Goal: Task Accomplishment & Management: Manage account settings

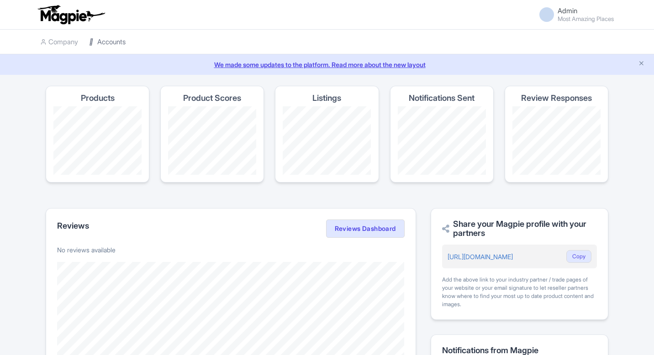
click at [100, 45] on link "Accounts" at bounding box center [107, 42] width 37 height 25
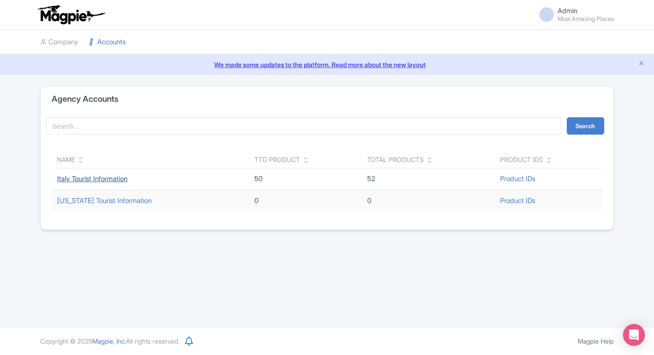
click at [104, 178] on link "Italy Tourist Information" at bounding box center [92, 178] width 70 height 9
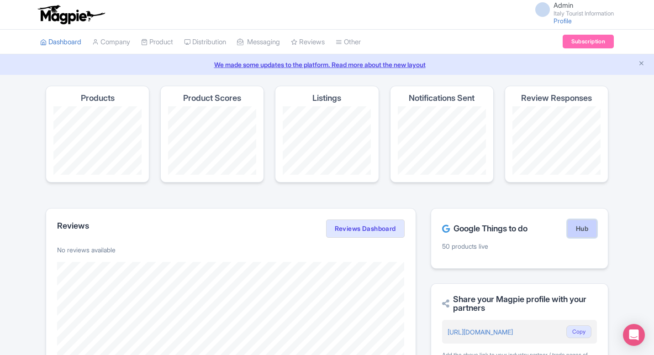
click at [574, 229] on link "Hub" at bounding box center [582, 229] width 30 height 18
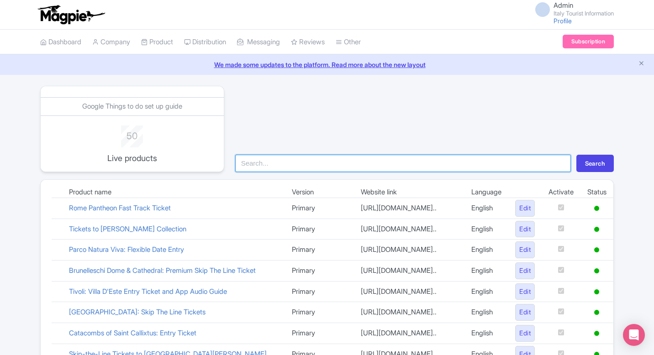
click at [278, 166] on input "search" at bounding box center [403, 163] width 336 height 17
type input "garda"
click at [576, 155] on button "Search" at bounding box center [594, 163] width 37 height 17
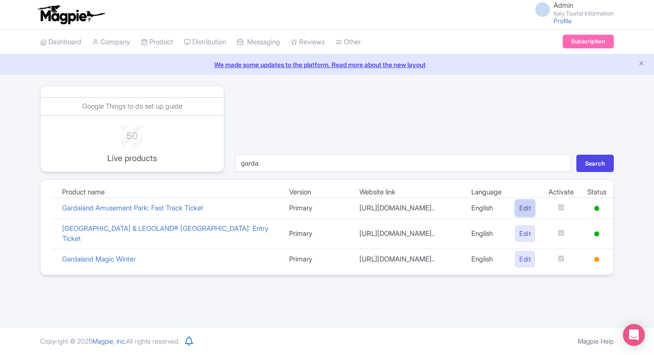
click at [519, 209] on link "Edit" at bounding box center [525, 208] width 20 height 17
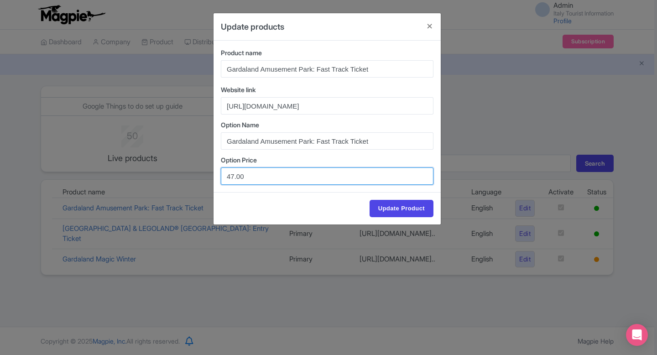
click at [234, 175] on input "47.00" at bounding box center [327, 176] width 213 height 17
type input "49.00"
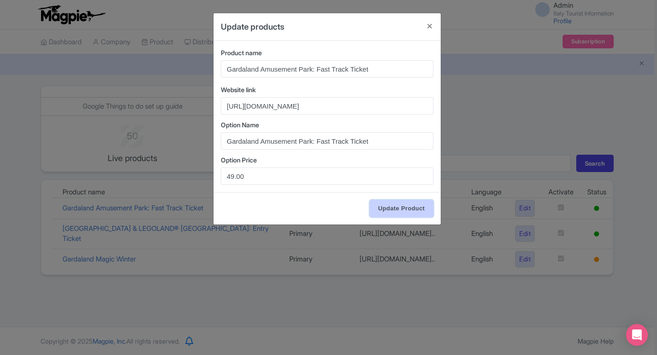
click at [408, 210] on input "Update Product" at bounding box center [402, 208] width 64 height 17
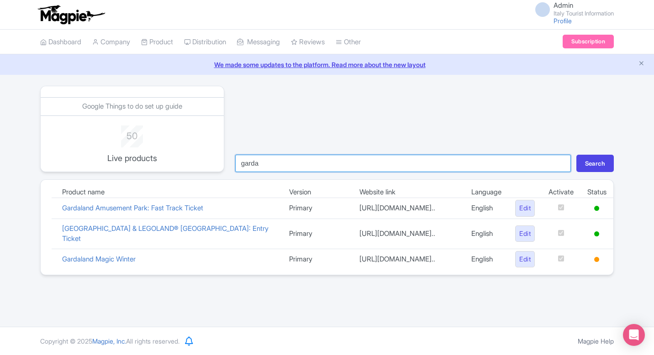
click at [259, 163] on input "garda" at bounding box center [403, 163] width 336 height 17
type input "vat"
click at [576, 155] on button "Search" at bounding box center [594, 163] width 37 height 17
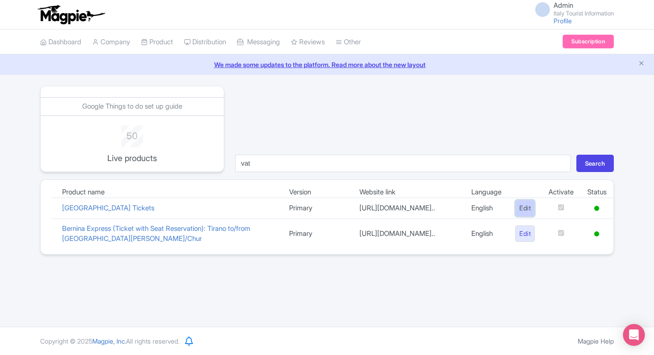
click at [521, 215] on link "Edit" at bounding box center [525, 208] width 20 height 17
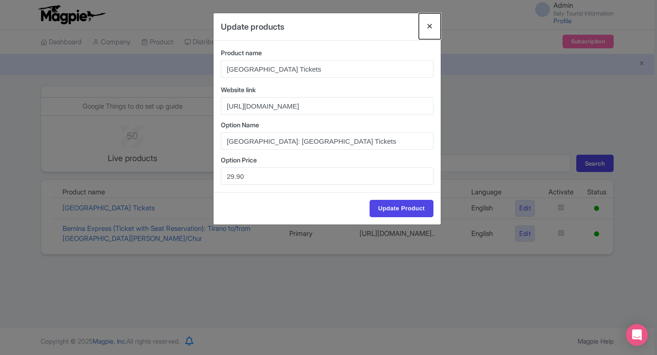
click at [428, 22] on button "Close" at bounding box center [430, 26] width 22 height 26
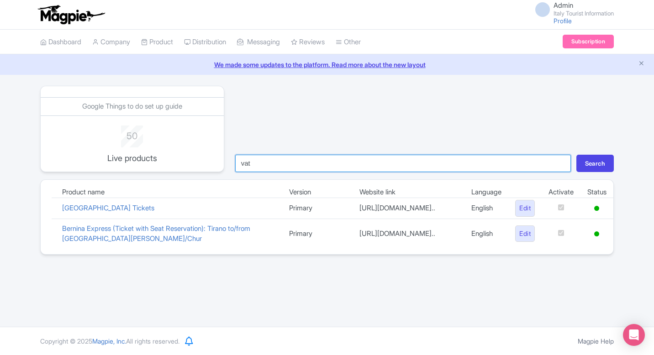
click at [285, 158] on input "vat" at bounding box center [403, 163] width 336 height 17
type input "colo"
click at [576, 155] on button "Search" at bounding box center [594, 163] width 37 height 17
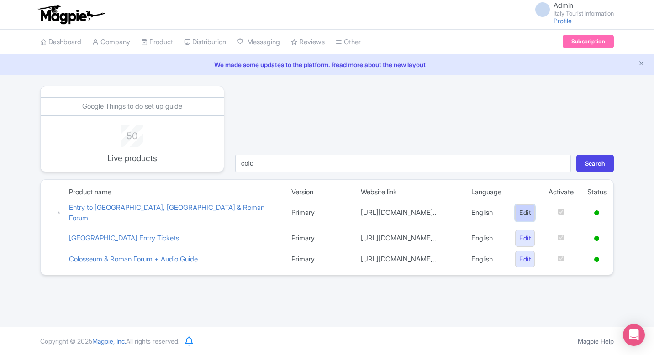
click at [526, 212] on link "Edit" at bounding box center [525, 213] width 20 height 17
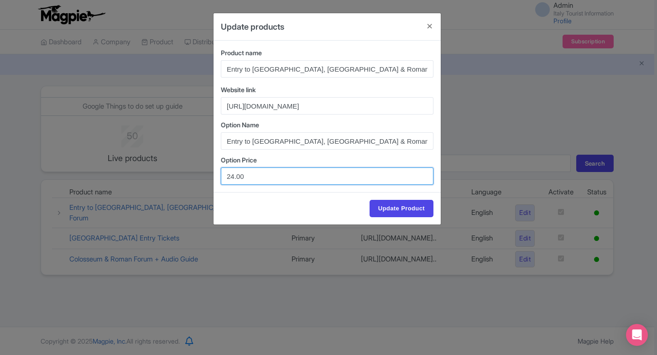
drag, startPoint x: 278, startPoint y: 171, endPoint x: 264, endPoint y: 177, distance: 14.7
click at [264, 177] on input "24.00" at bounding box center [327, 176] width 213 height 17
paste input "9"
type input "24.90"
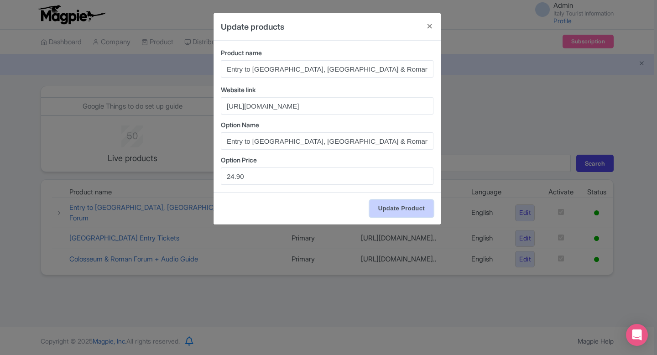
click at [394, 206] on input "Update Product" at bounding box center [402, 208] width 64 height 17
